Goal: Check status

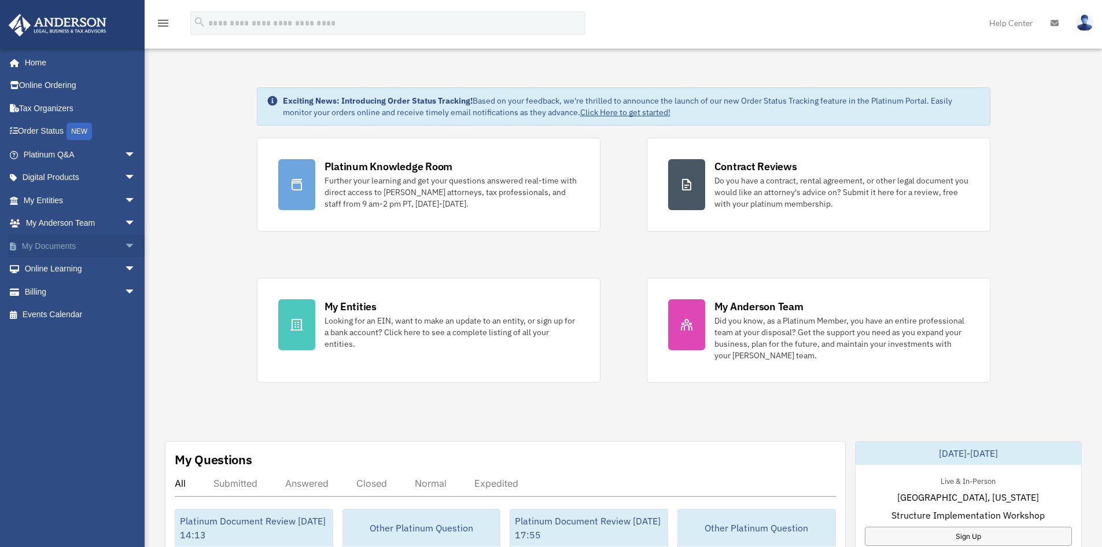
click at [124, 244] on span "arrow_drop_down" at bounding box center [135, 246] width 23 height 24
click at [124, 218] on span "arrow_drop_down" at bounding box center [135, 224] width 23 height 24
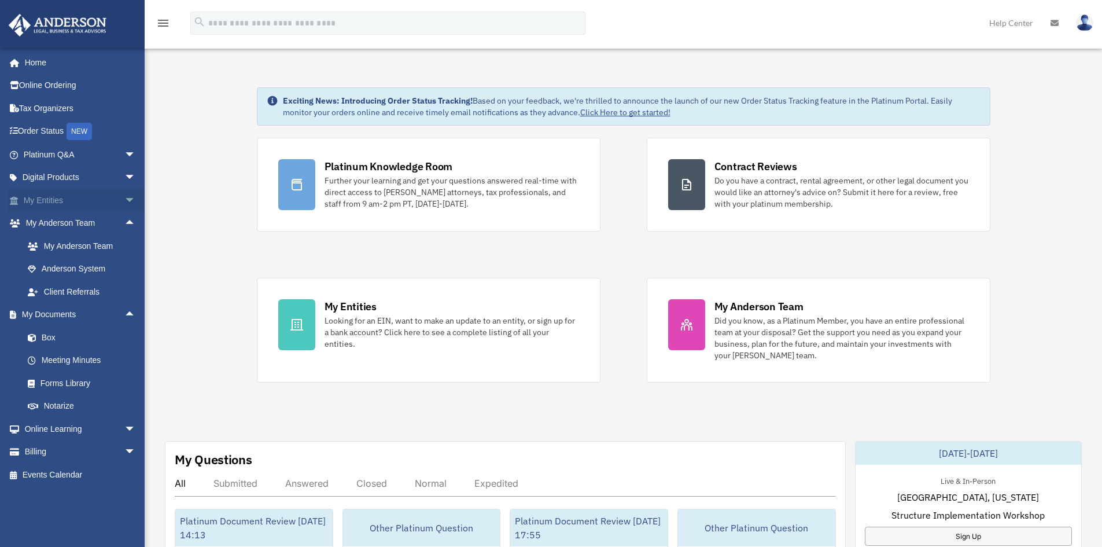
click at [124, 202] on span "arrow_drop_down" at bounding box center [135, 201] width 23 height 24
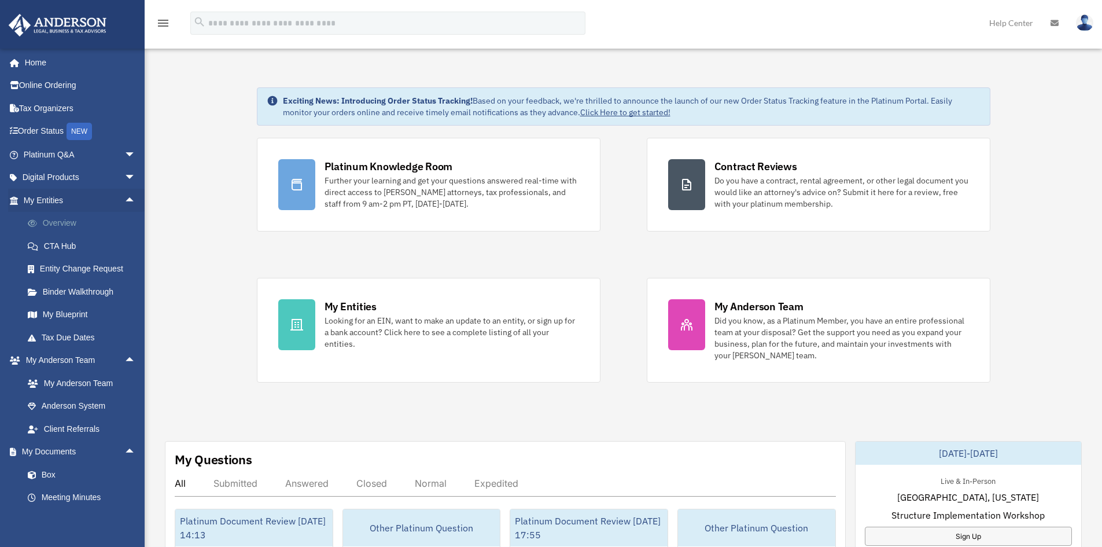
click at [73, 224] on link "Overview" at bounding box center [84, 223] width 137 height 23
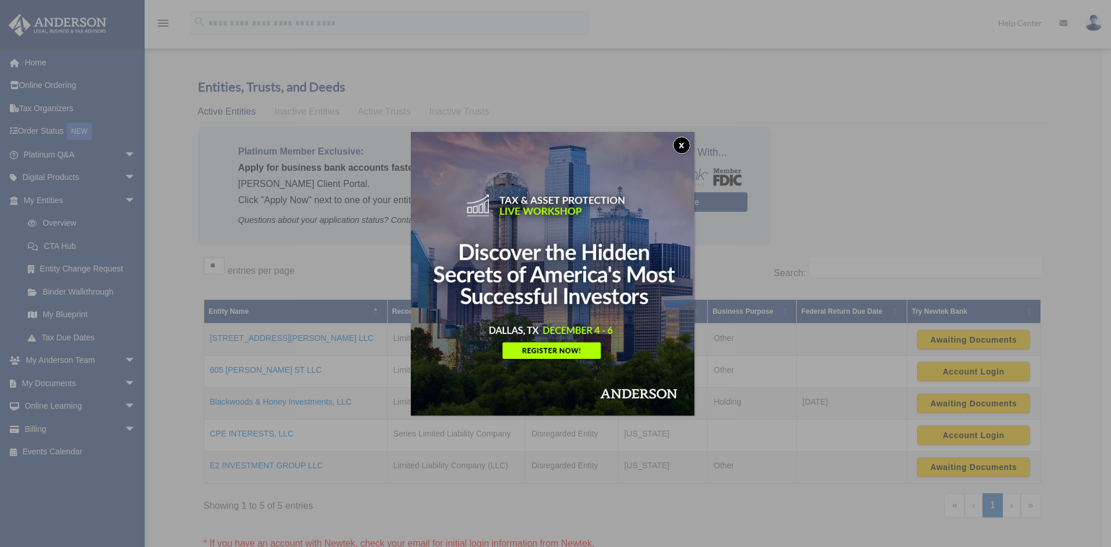
click at [687, 146] on button "x" at bounding box center [681, 145] width 17 height 17
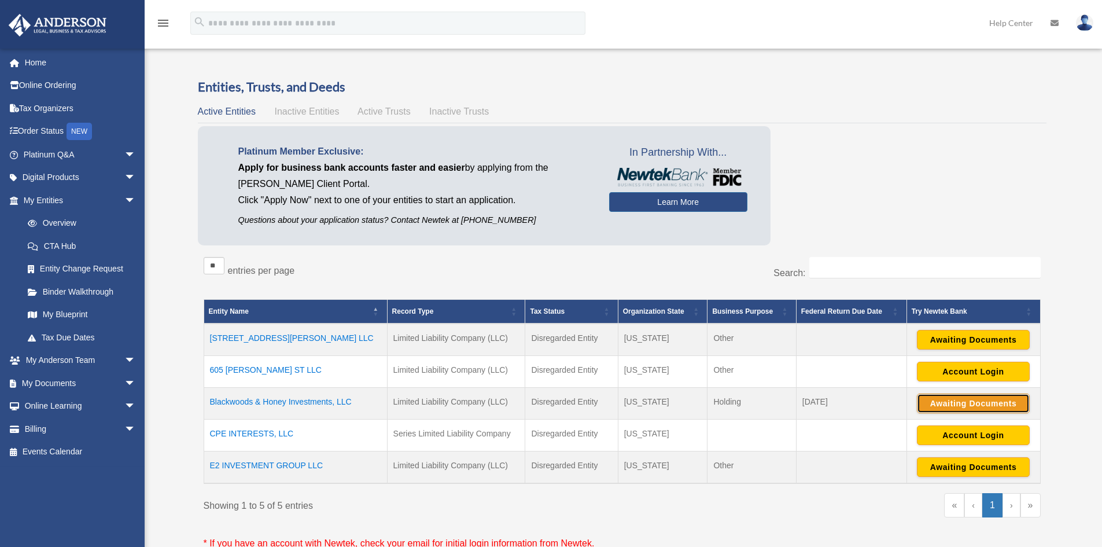
click at [949, 406] on button "Awaiting Documents" at bounding box center [973, 403] width 113 height 20
click at [1002, 340] on button "Awaiting Documents" at bounding box center [973, 340] width 113 height 20
click at [1006, 342] on button "Continue Application" at bounding box center [973, 340] width 113 height 20
click at [970, 474] on button "Awaiting Documents" at bounding box center [973, 467] width 113 height 20
